Goal: Find contact information: Find contact information

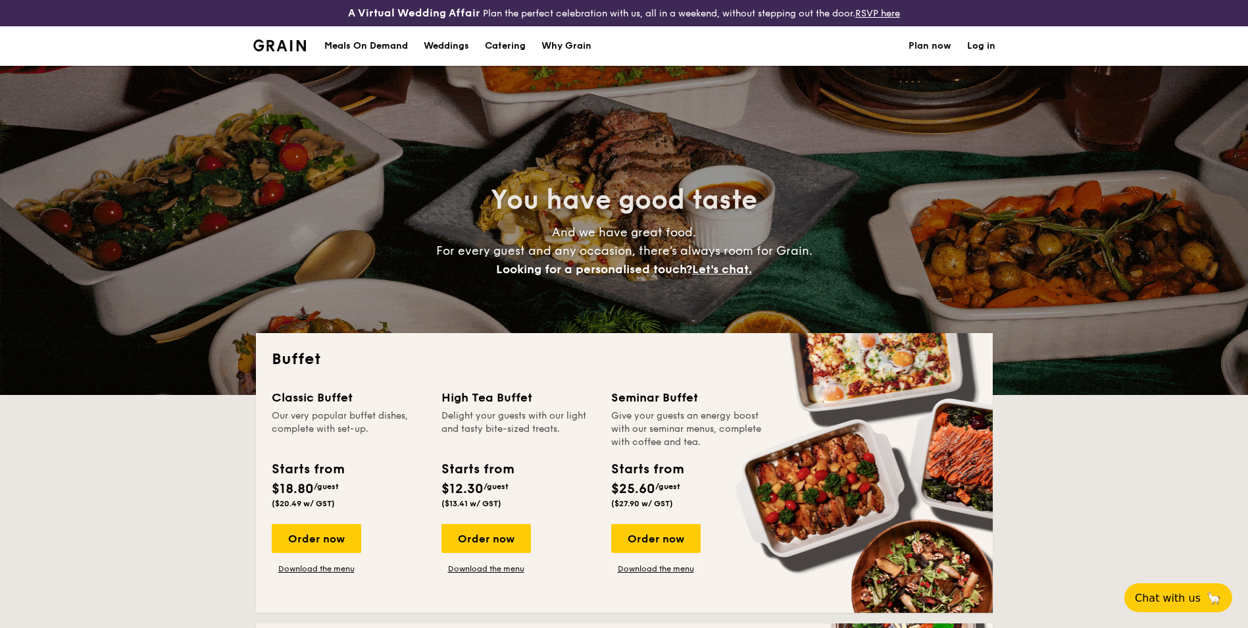
select select
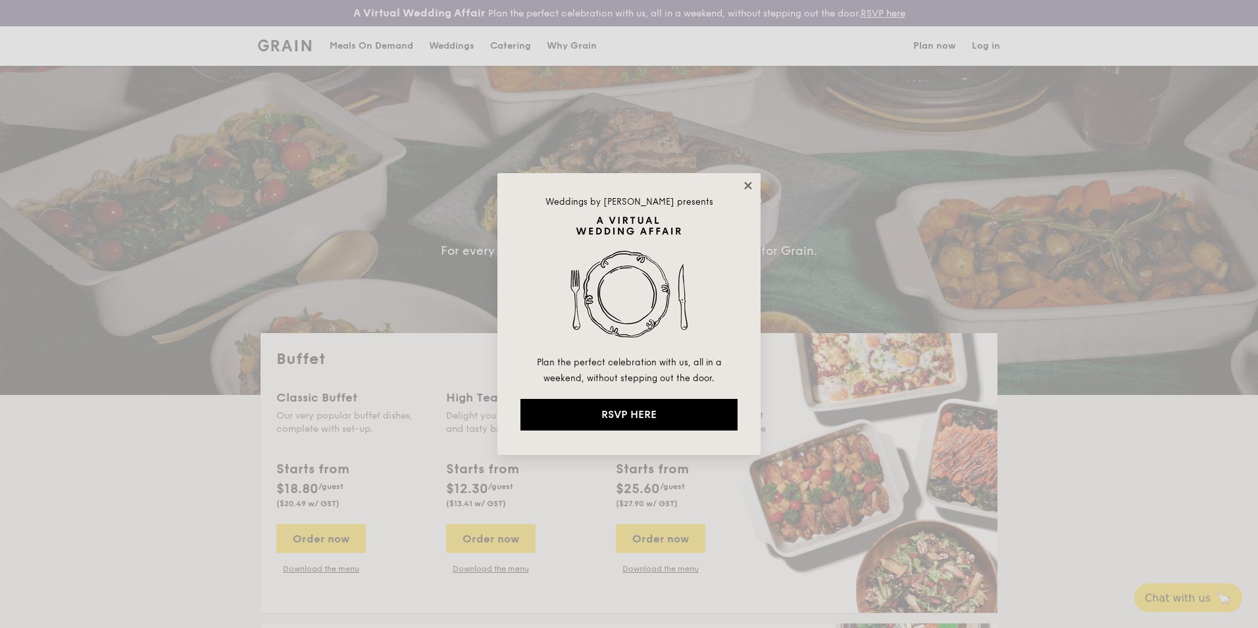
click at [748, 182] on icon at bounding box center [748, 186] width 12 height 12
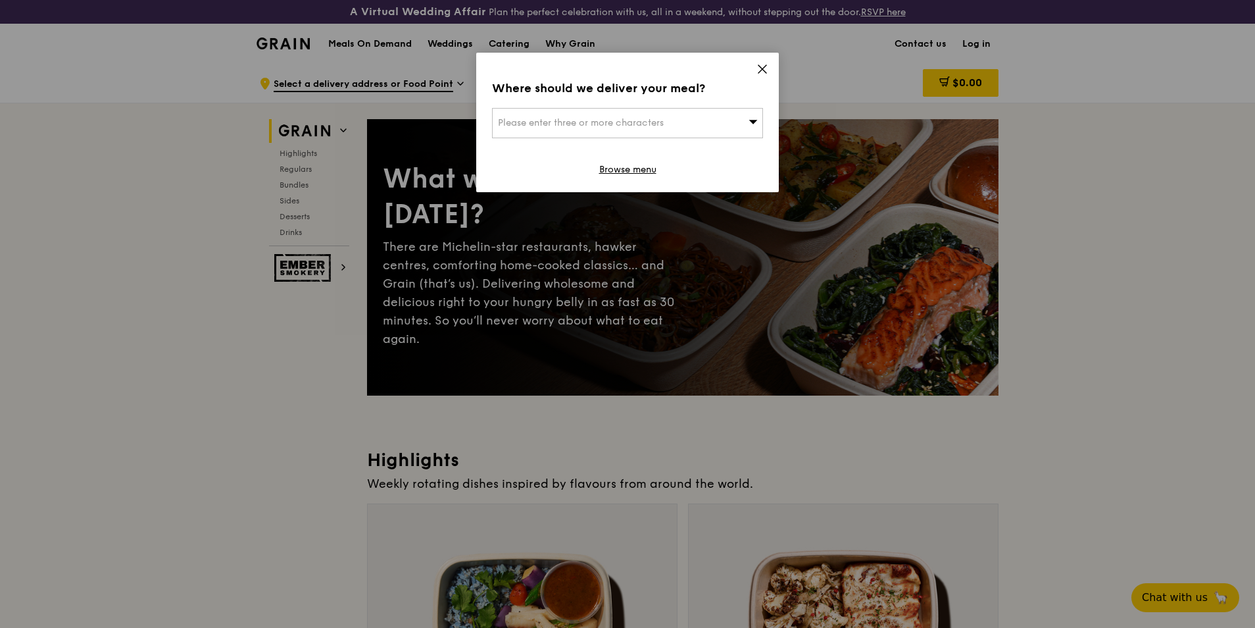
click at [765, 70] on icon at bounding box center [763, 69] width 12 height 12
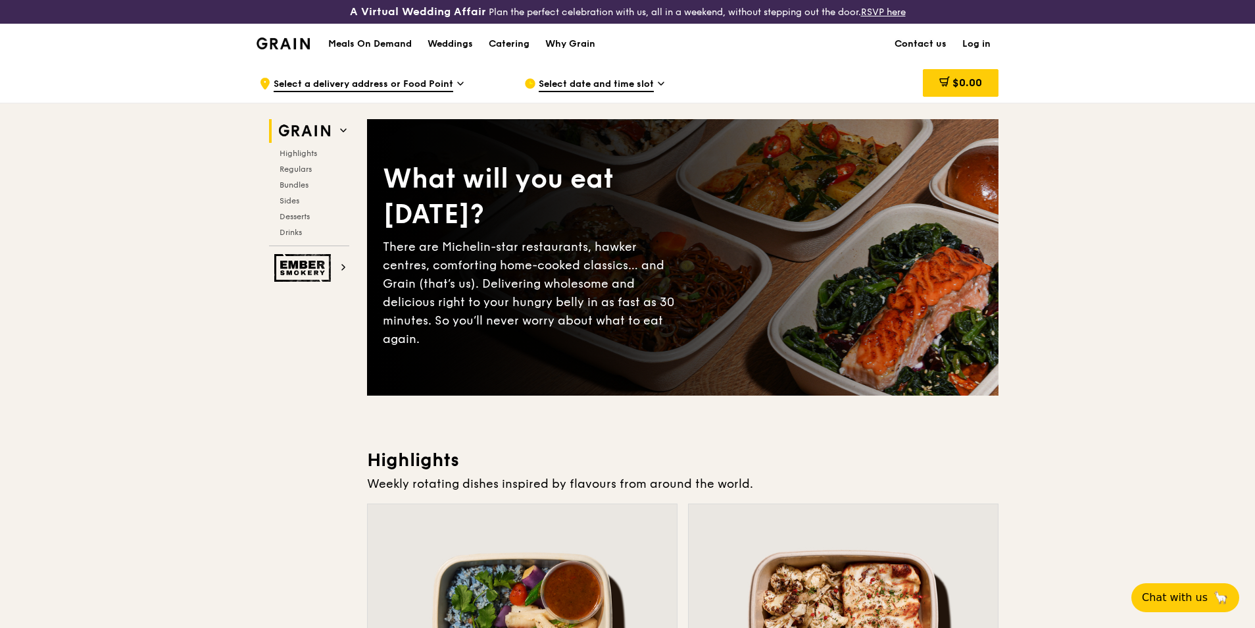
click at [935, 41] on link "Contact us" at bounding box center [921, 43] width 68 height 39
click at [916, 41] on link "Contact us" at bounding box center [921, 43] width 68 height 39
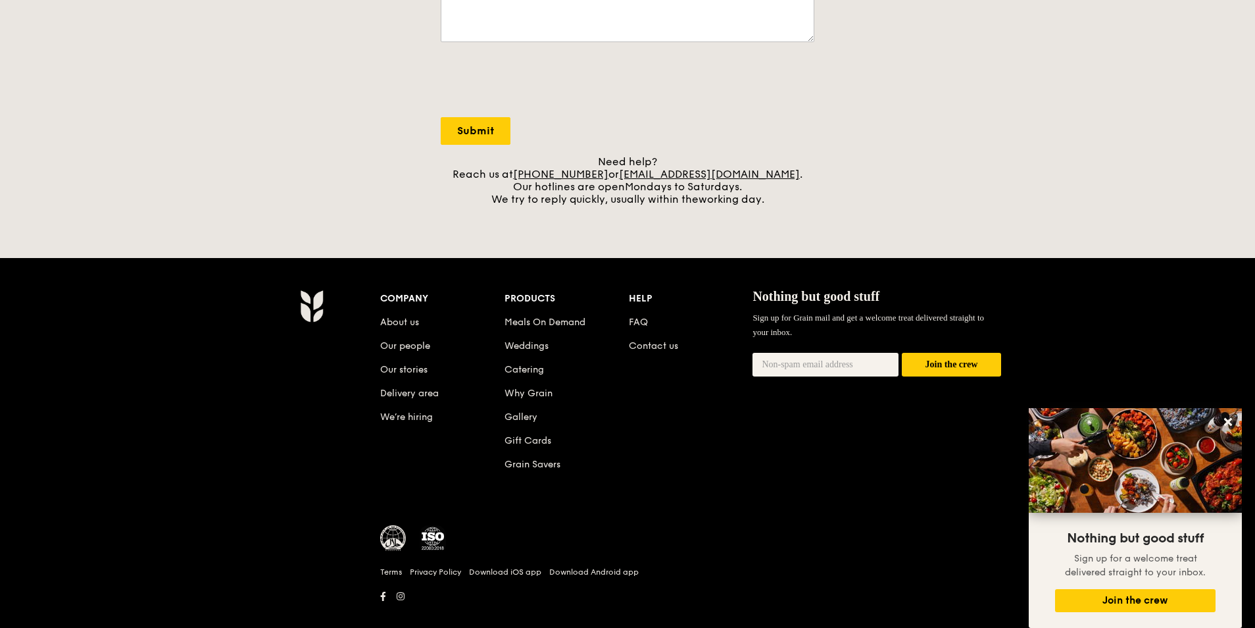
scroll to position [480, 0]
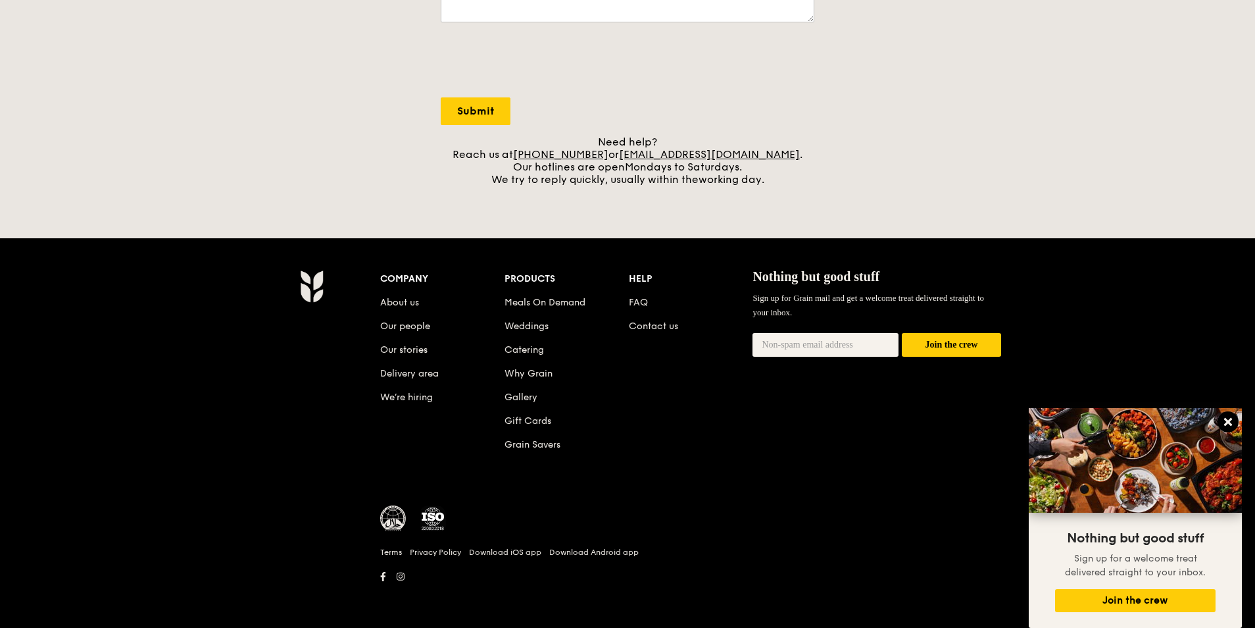
click at [1234, 421] on icon at bounding box center [1228, 422] width 12 height 12
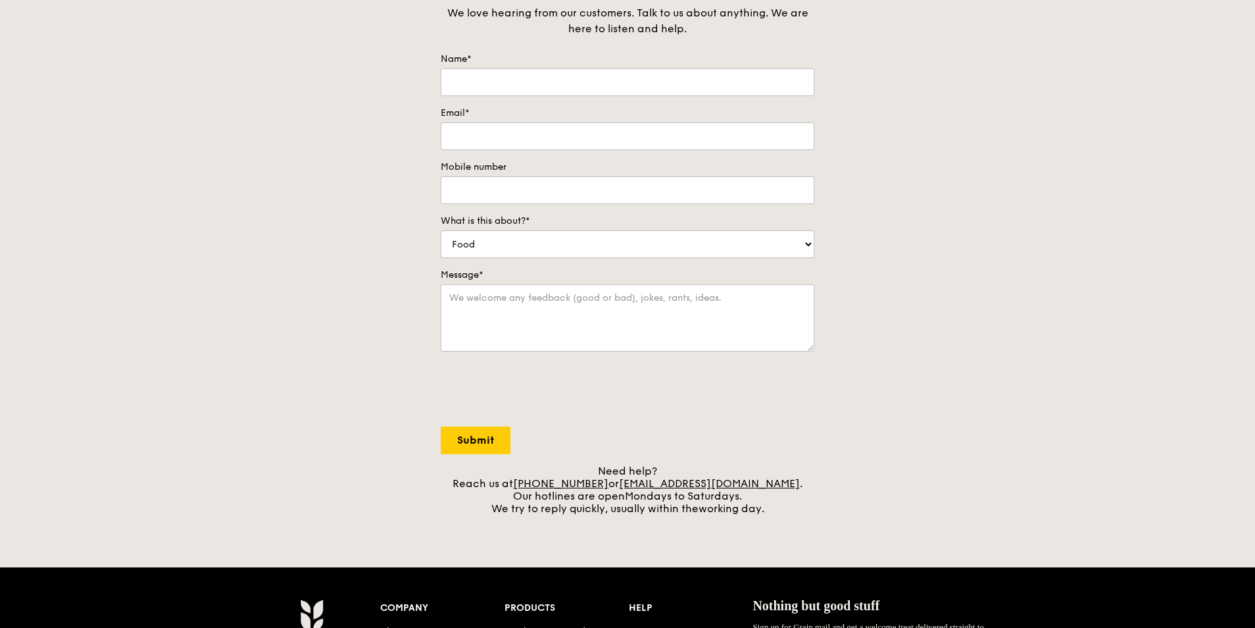
scroll to position [0, 0]
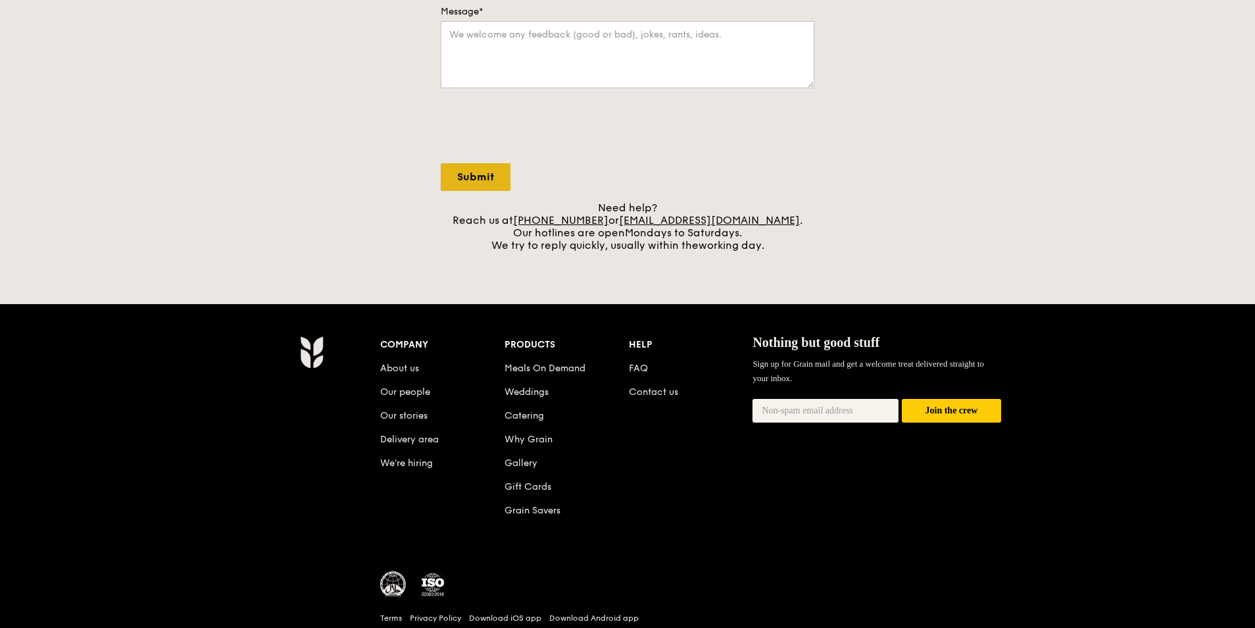
scroll to position [349, 0]
